Goal: Information Seeking & Learning: Learn about a topic

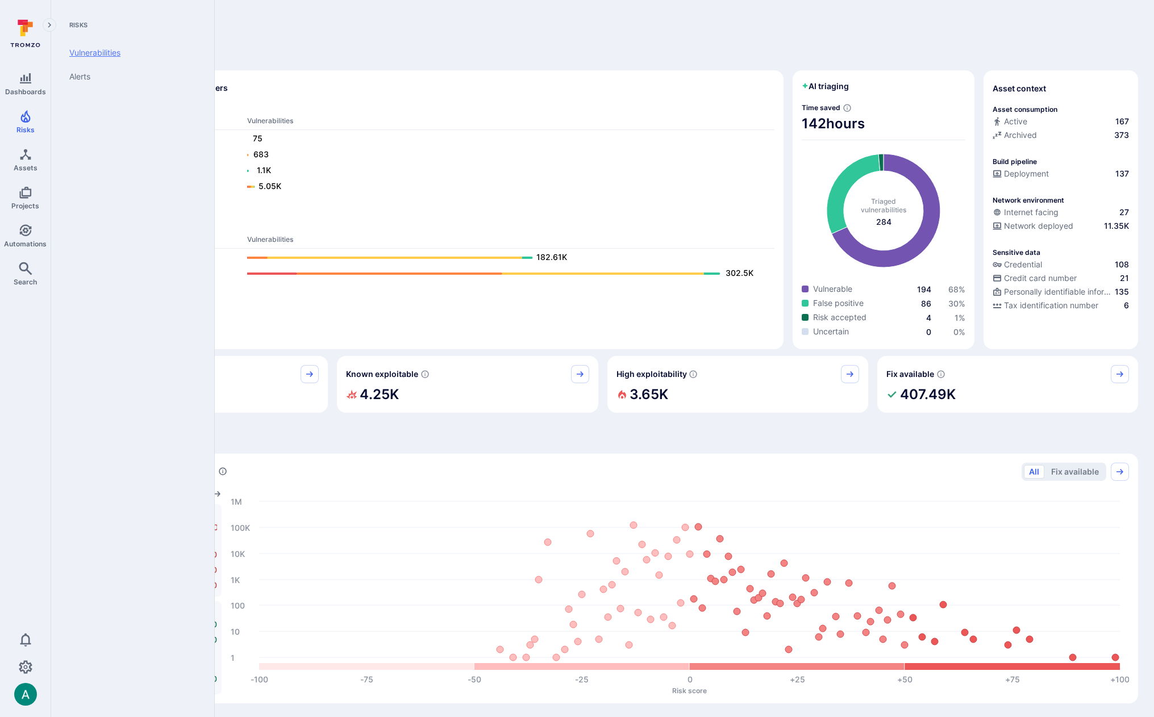
click at [97, 56] on link "Vulnerabilities" at bounding box center [130, 53] width 140 height 24
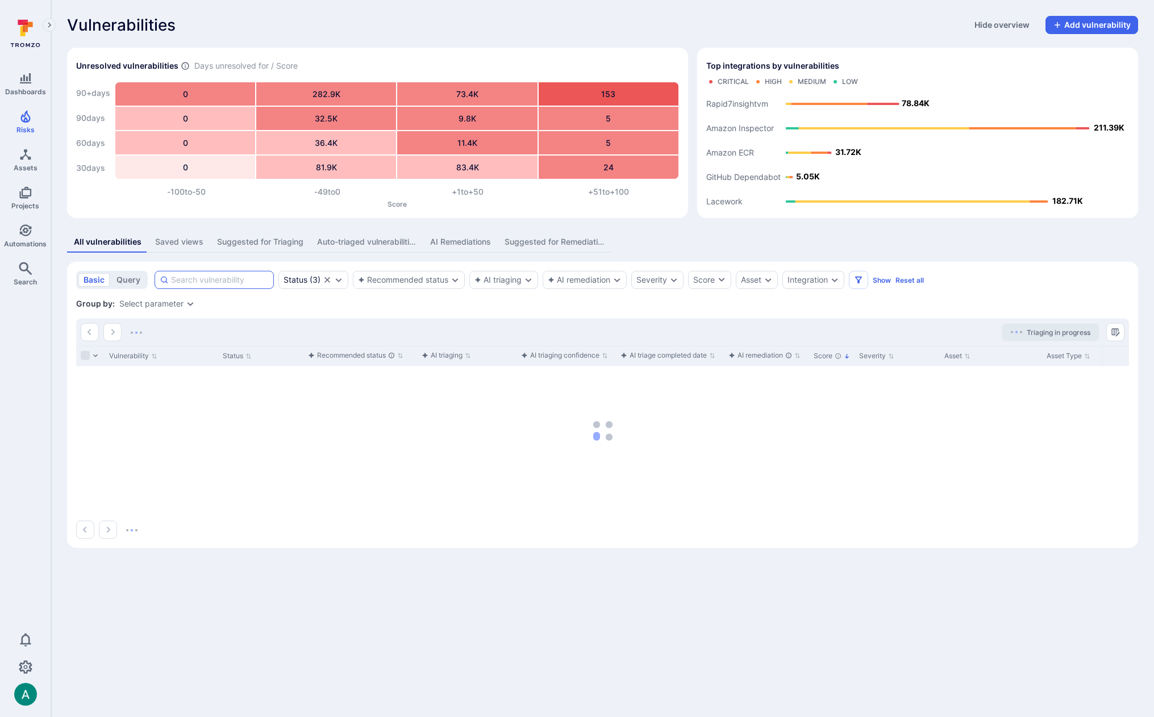
click at [204, 277] on input at bounding box center [220, 279] width 98 height 11
paste input "fin_5YwnvzeAFE3Q0bwv"
type input "fin_5YwnvzeAFE3Q0bwv"
click at [26, 278] on span "Search" at bounding box center [25, 282] width 23 height 9
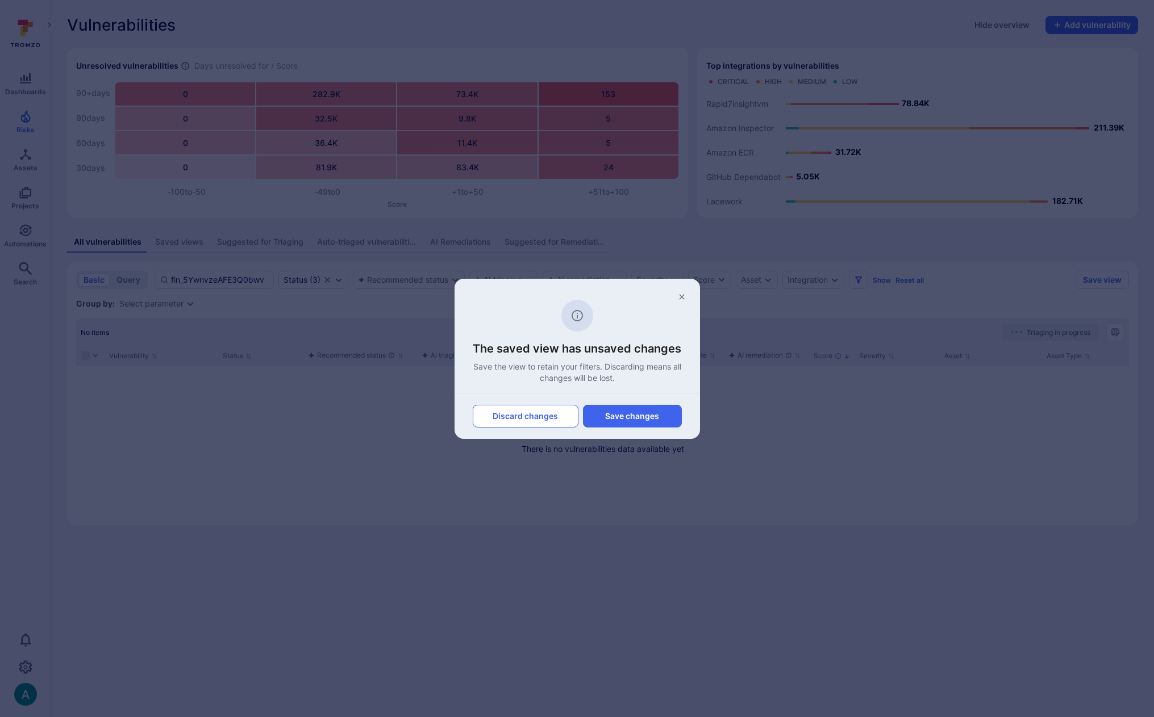
click at [549, 410] on button "Discard changes" at bounding box center [526, 416] width 106 height 23
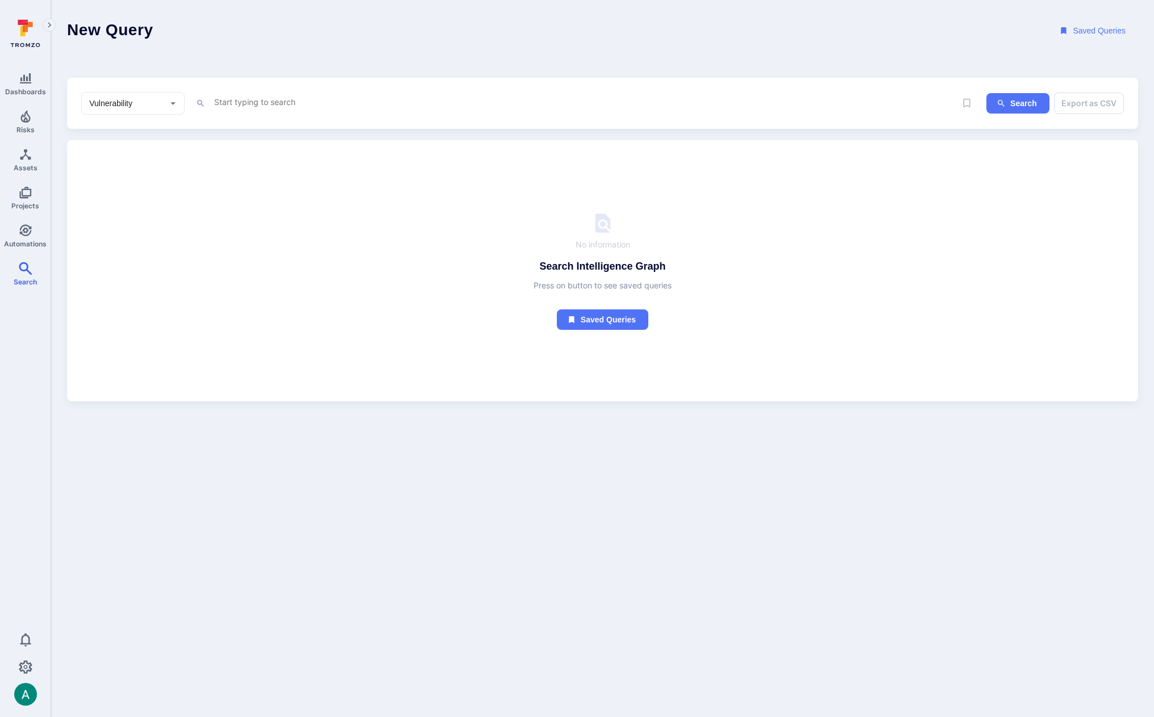
click at [289, 99] on textarea "Intelligence Graph search area" at bounding box center [564, 102] width 702 height 14
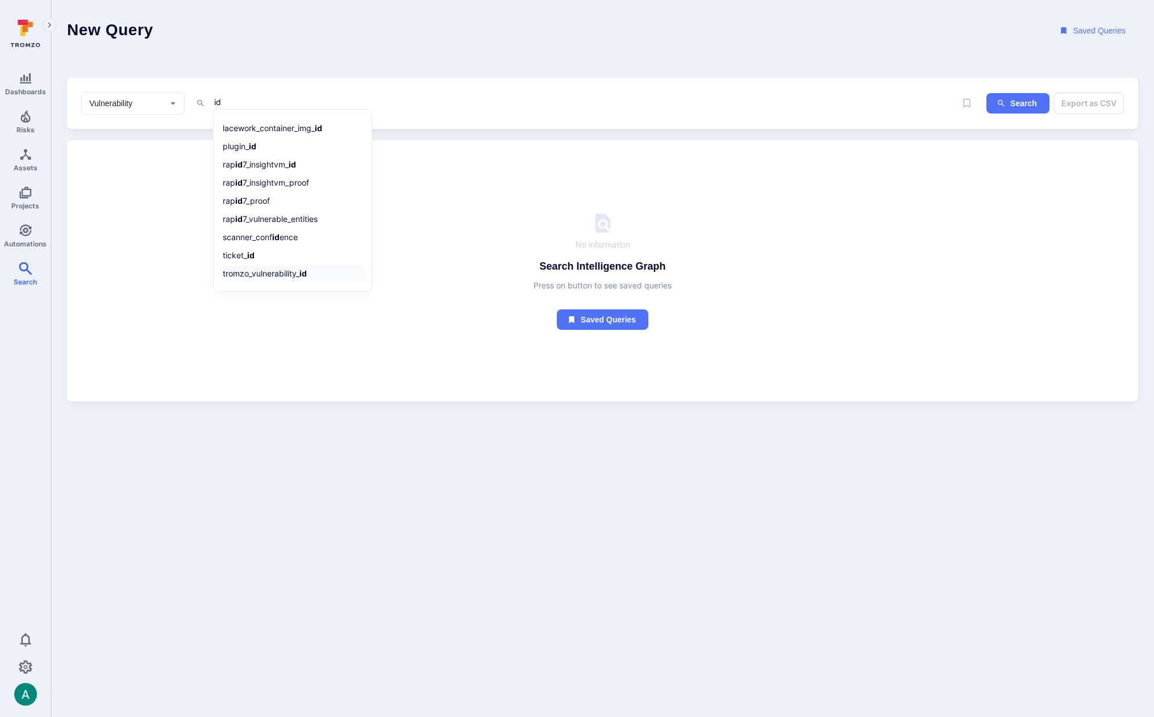
click at [280, 275] on li "tromzo_vulnerability_ id" at bounding box center [292, 274] width 144 height 16
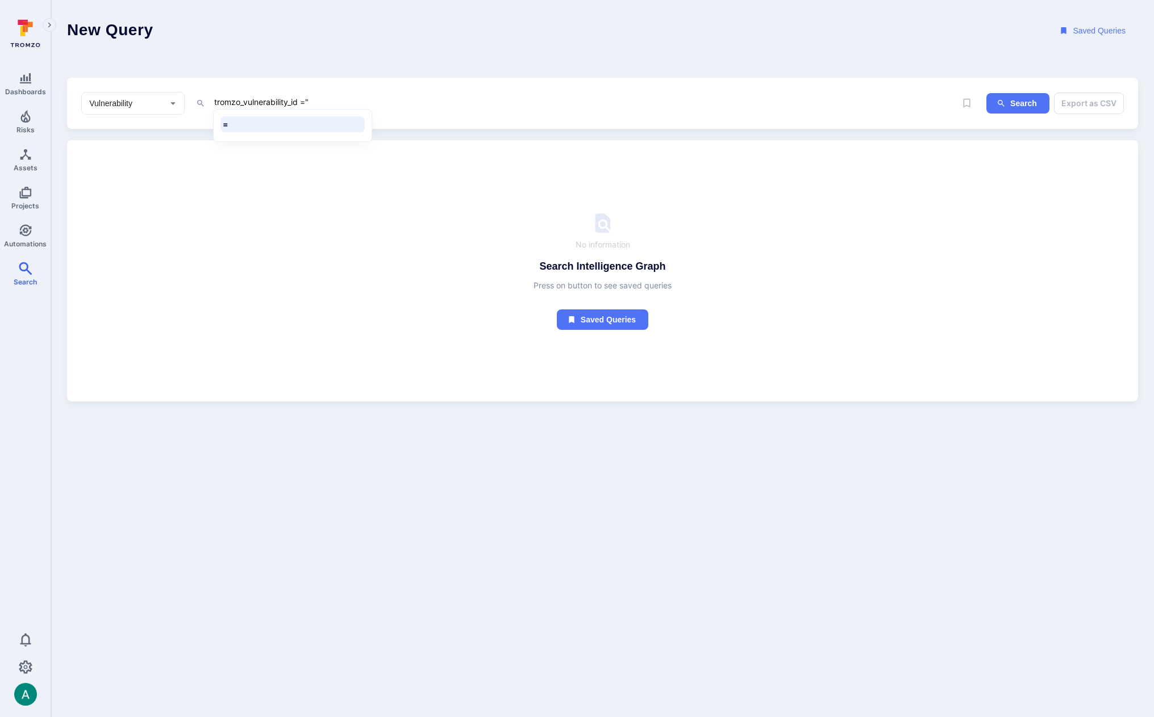
paste textarea "fin_5YwnvzeAFE3Q0bwv"
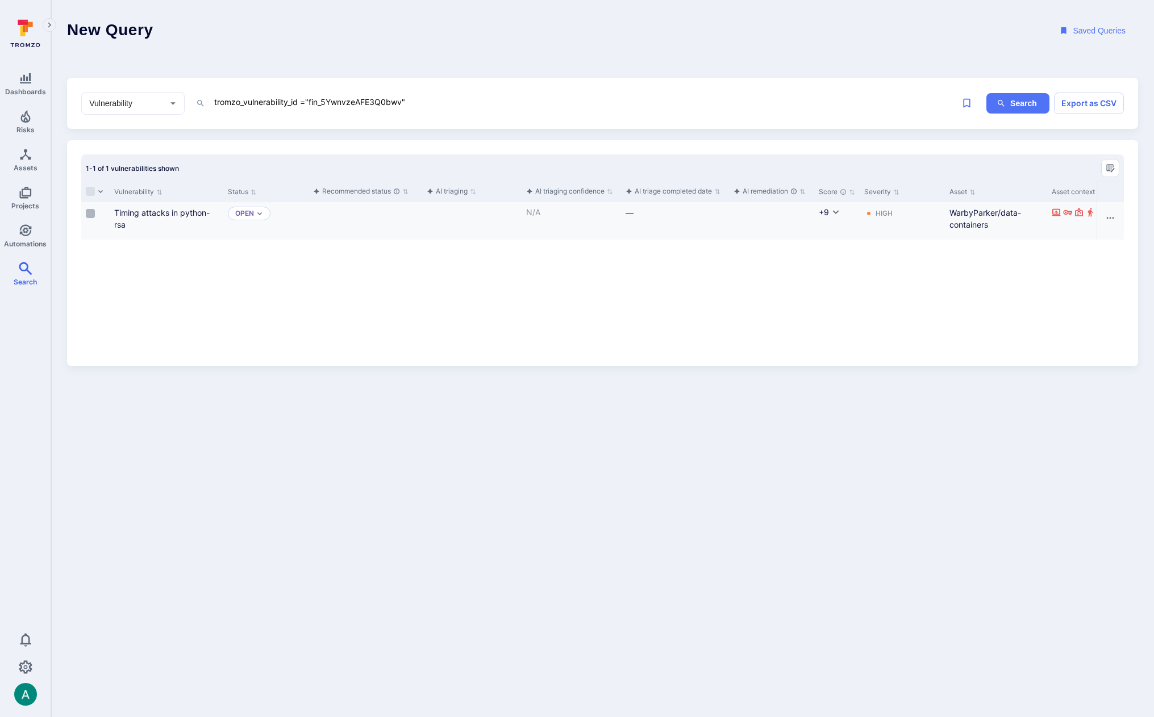
type textarea "tromzo_vulnerability_id ="fin_5YwnvzeAFE3Q0bwv""
click at [93, 215] on input "Select row" at bounding box center [90, 213] width 9 height 9
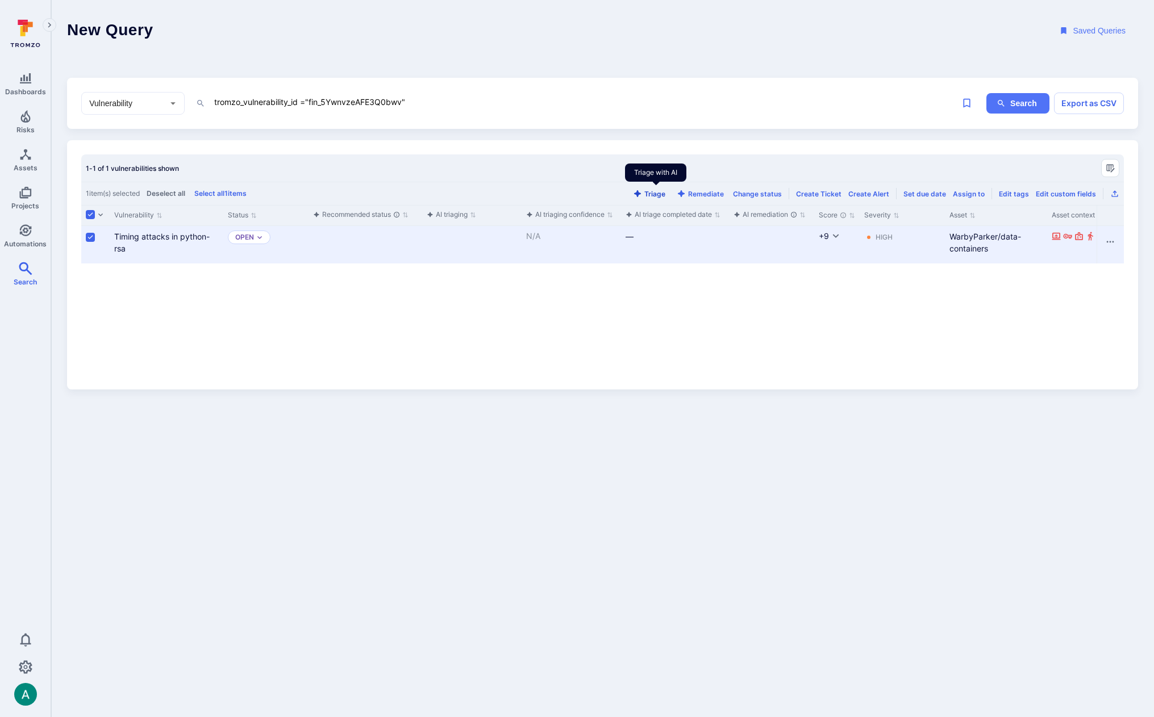
click at [654, 190] on button "Triage" at bounding box center [648, 194] width 37 height 9
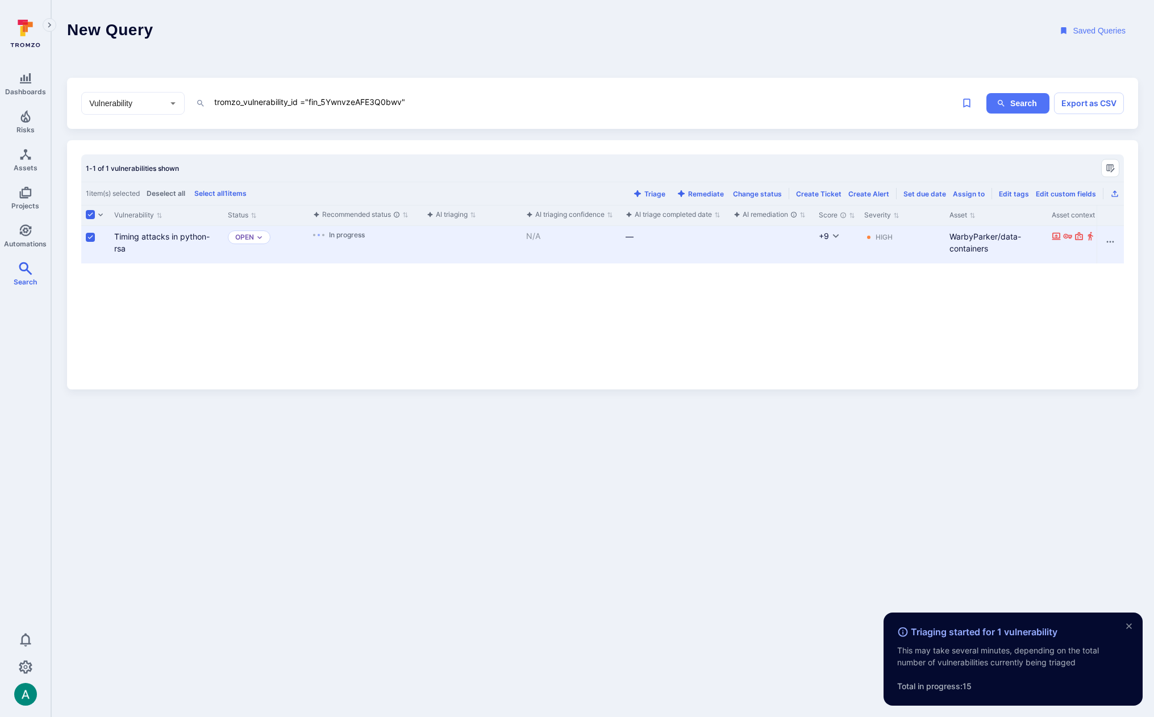
drag, startPoint x: 875, startPoint y: 44, endPoint x: 975, endPoint y: 10, distance: 105.8
click at [875, 44] on header "New Query Saved Queries" at bounding box center [602, 31] width 1102 height 62
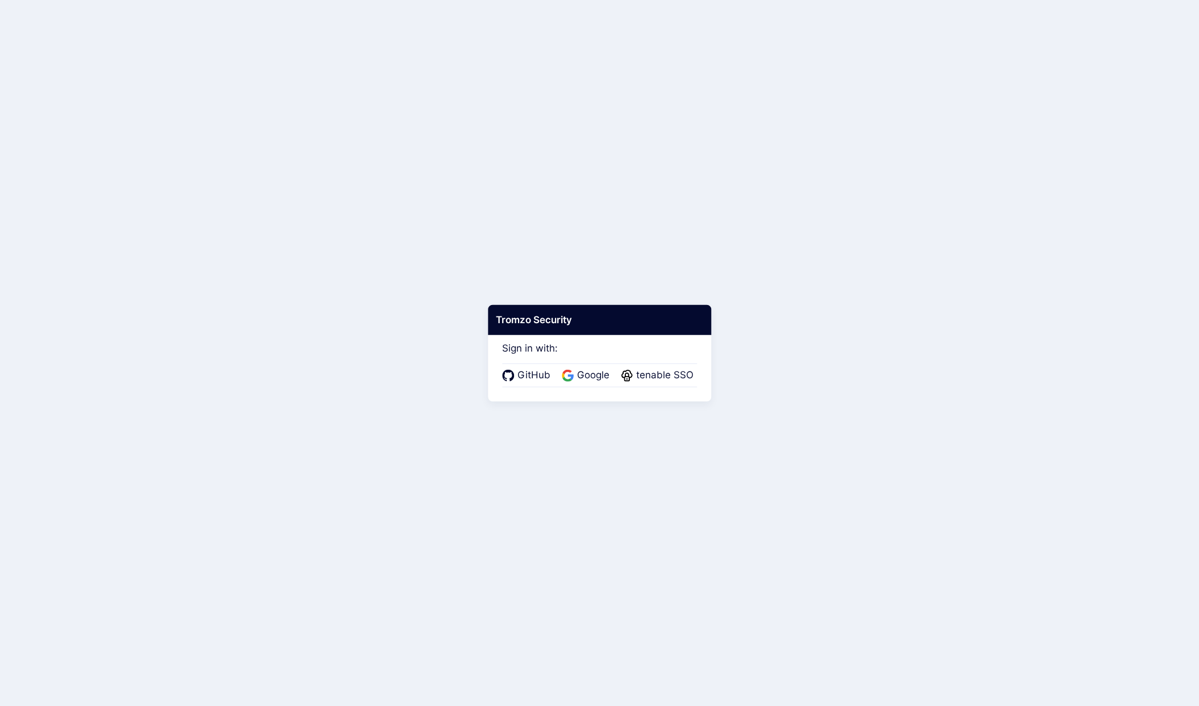
click at [582, 363] on div "GitHub Google tenable SSO" at bounding box center [599, 375] width 195 height 24
click at [584, 376] on span "Google" at bounding box center [593, 375] width 39 height 15
